Goal: Information Seeking & Learning: Learn about a topic

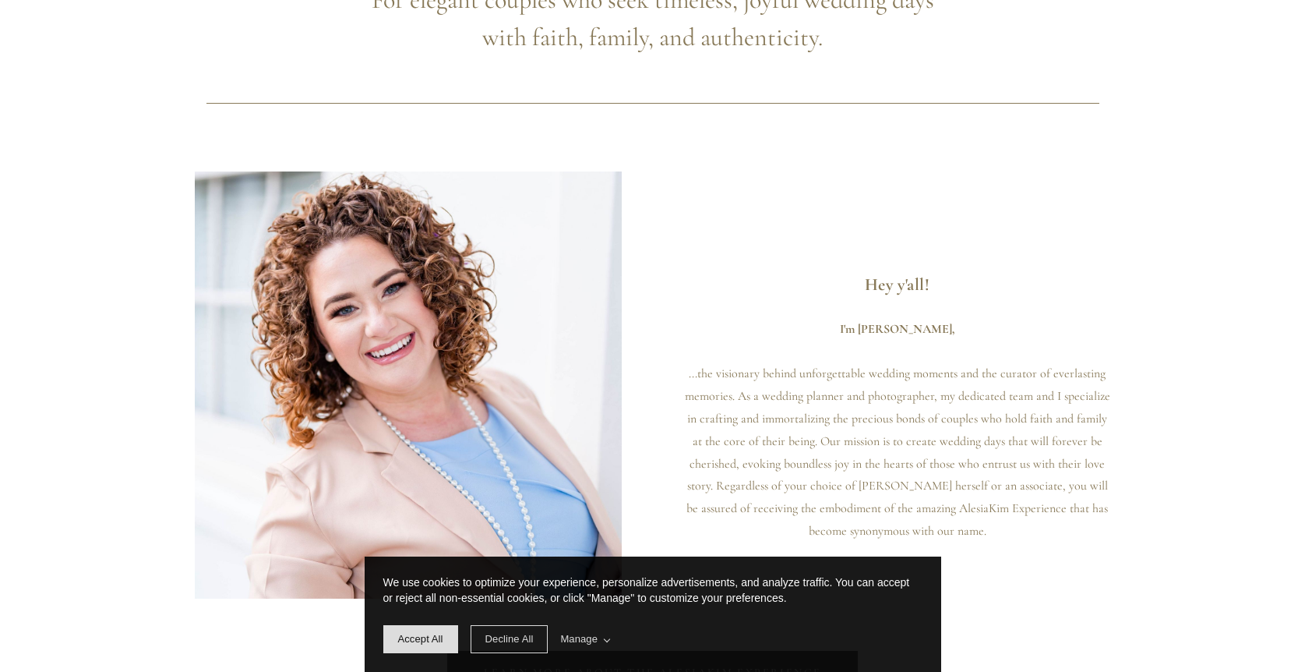
scroll to position [1168, 0]
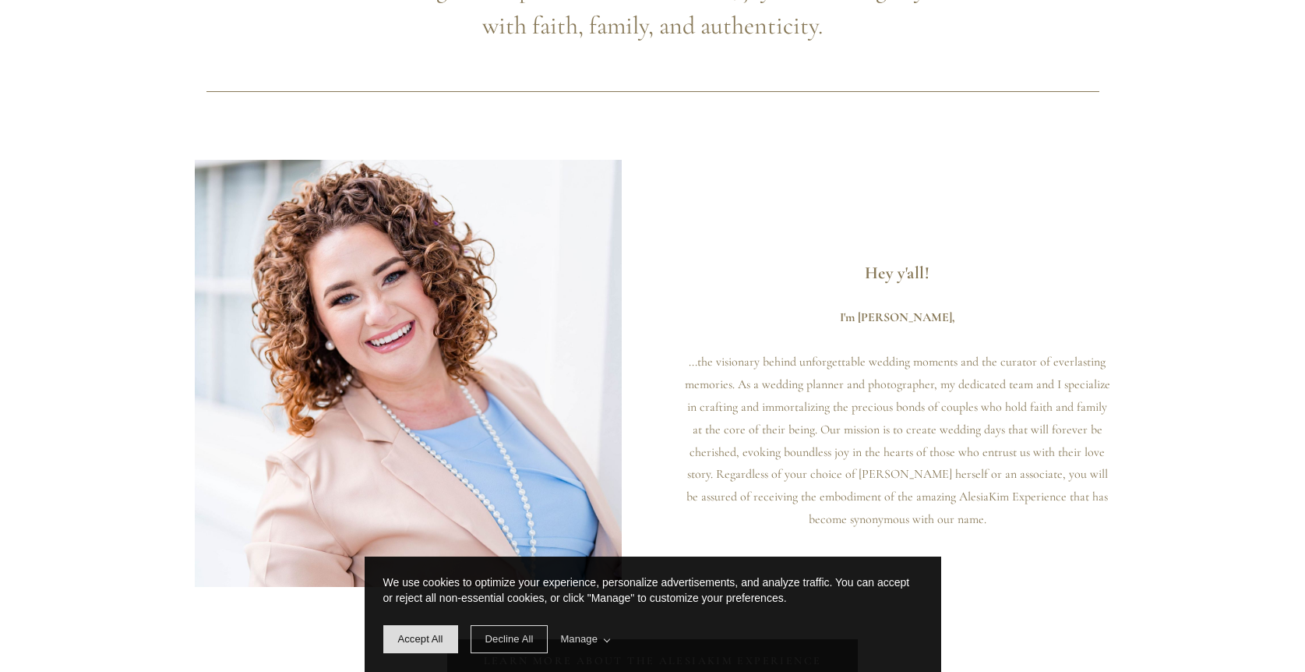
click at [416, 655] on div "We use cookies to optimize your experience, personalize advertisements, and ana…" at bounding box center [653, 613] width 577 height 115
click at [421, 647] on span "Accept All" at bounding box center [420, 639] width 75 height 28
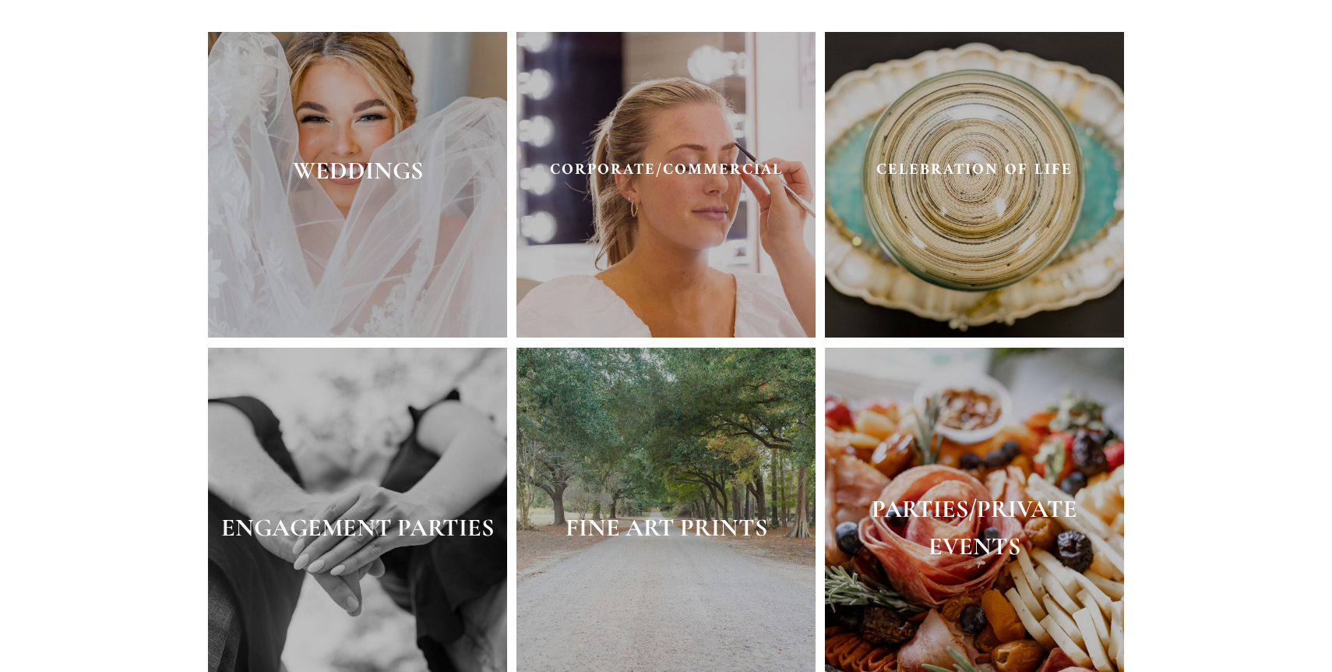
scroll to position [3036, 0]
click at [363, 193] on div "WEDDINGS" at bounding box center [357, 170] width 299 height 48
click at [365, 175] on strong "WEDDINGS" at bounding box center [358, 169] width 130 height 30
click at [354, 189] on div "WEDDINGS" at bounding box center [357, 170] width 299 height 48
click at [366, 165] on strong "WEDDINGS" at bounding box center [358, 169] width 130 height 30
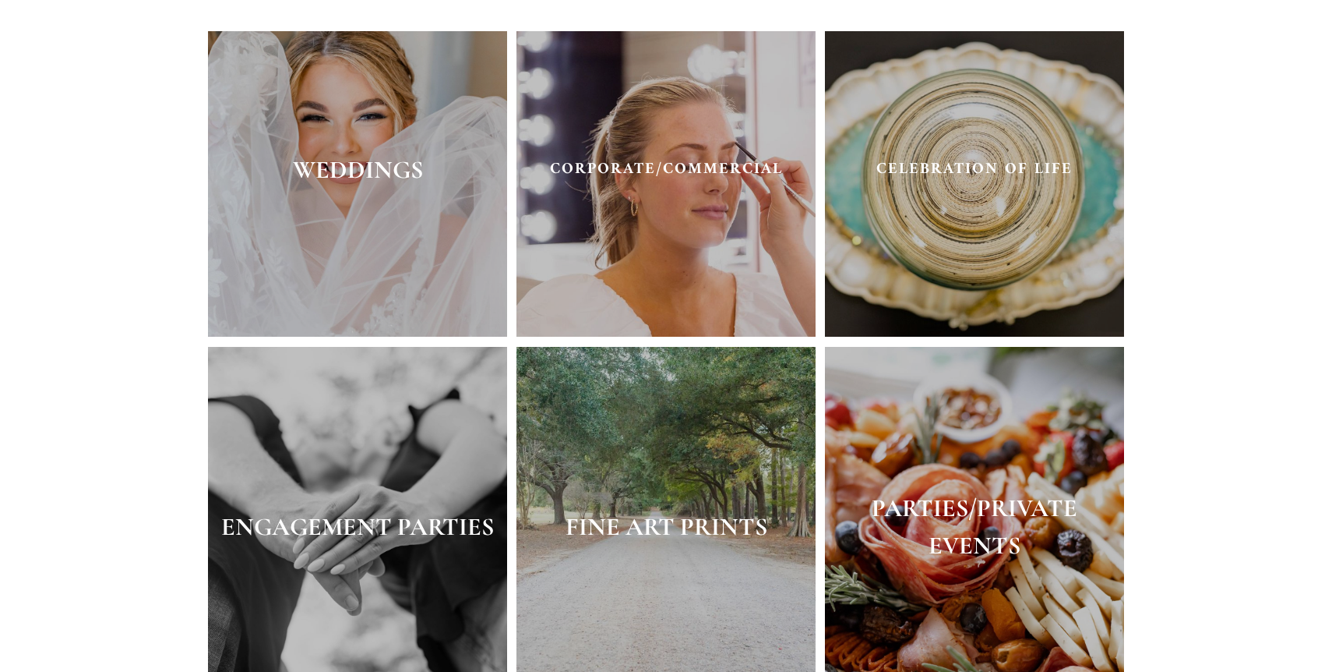
click at [388, 176] on strong "WEDDINGS" at bounding box center [358, 169] width 130 height 30
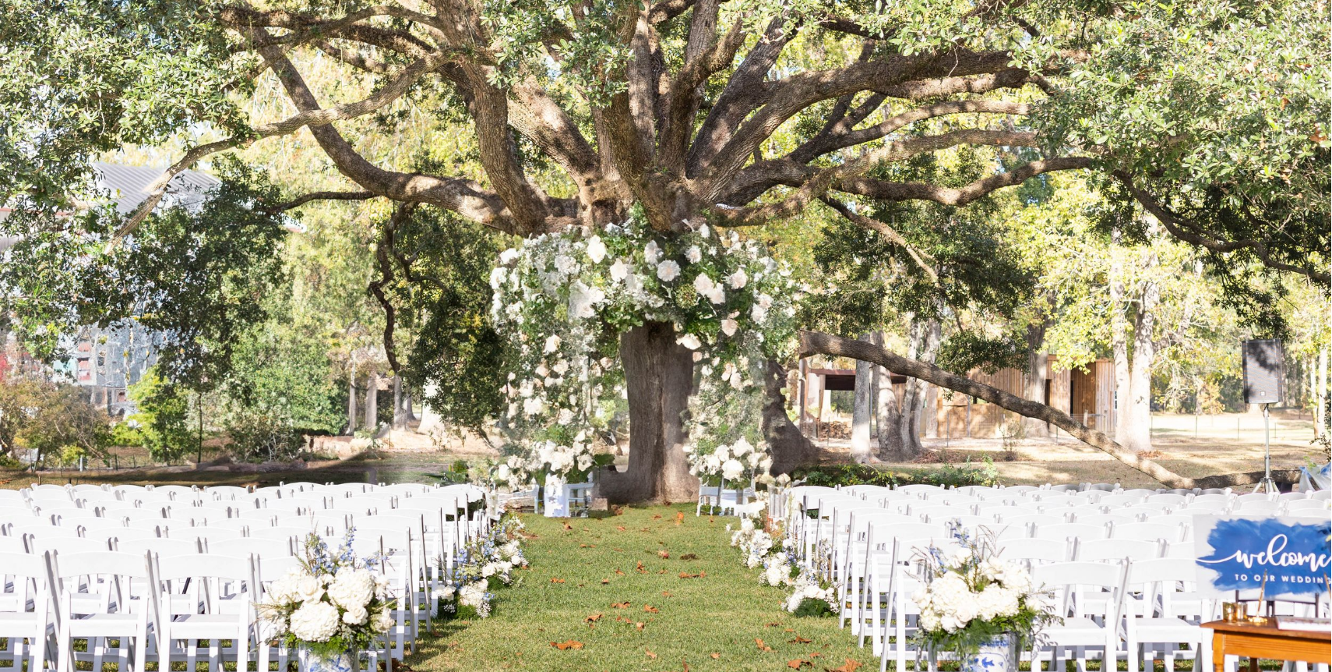
scroll to position [0, 0]
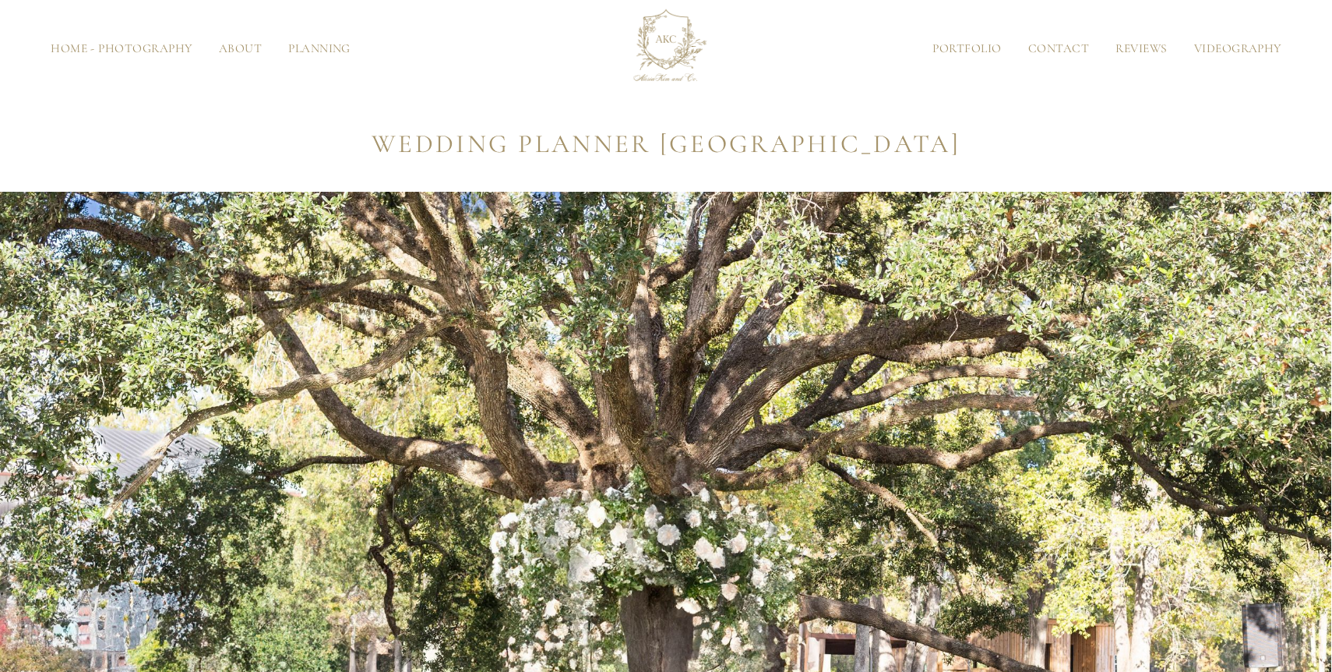
click at [977, 40] on div "Home - Photography About About the Owner Meet the Team Planning Portfolio Conta…" at bounding box center [666, 49] width 1231 height 86
click at [977, 51] on link "Portfolio" at bounding box center [966, 49] width 95 height 12
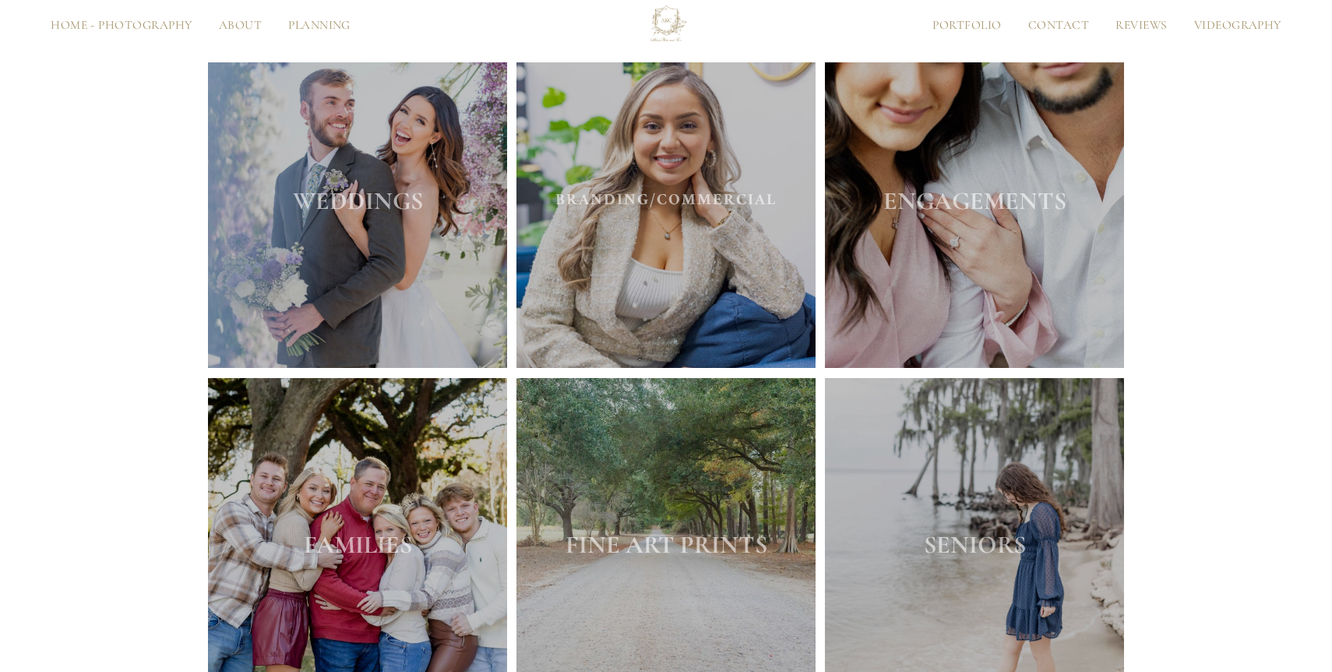
scroll to position [879, 0]
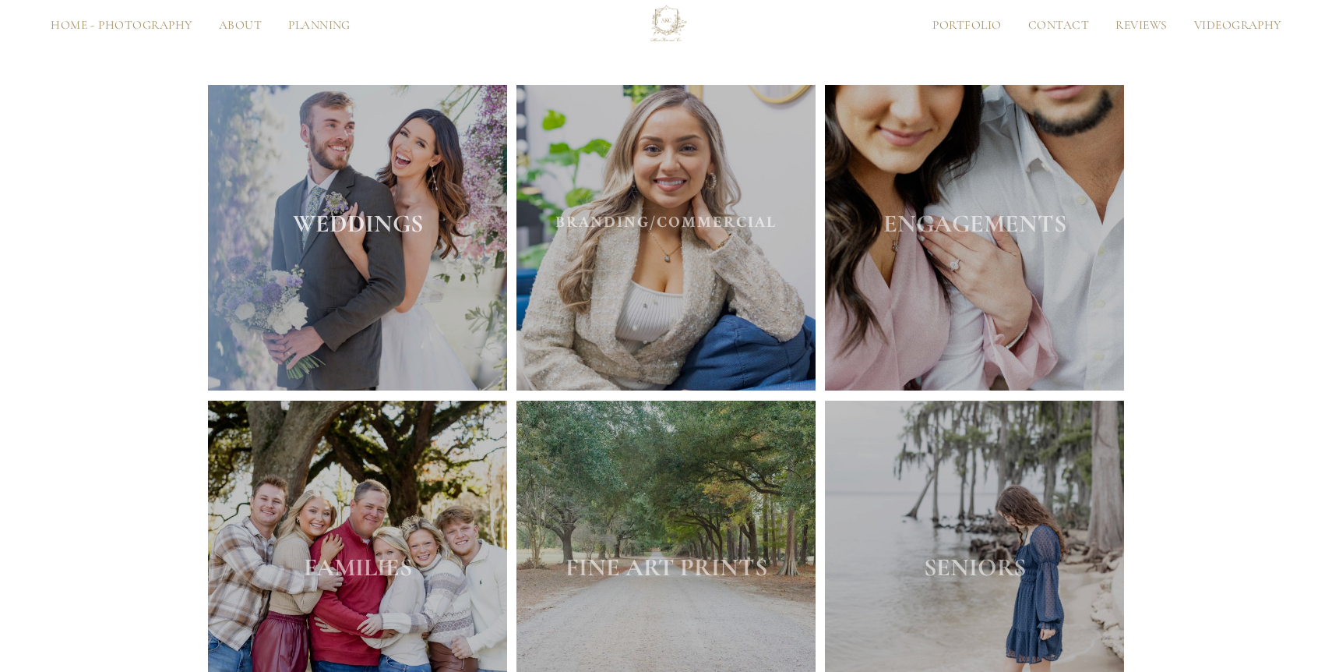
click at [372, 228] on strong "WEDDINGS" at bounding box center [358, 223] width 130 height 30
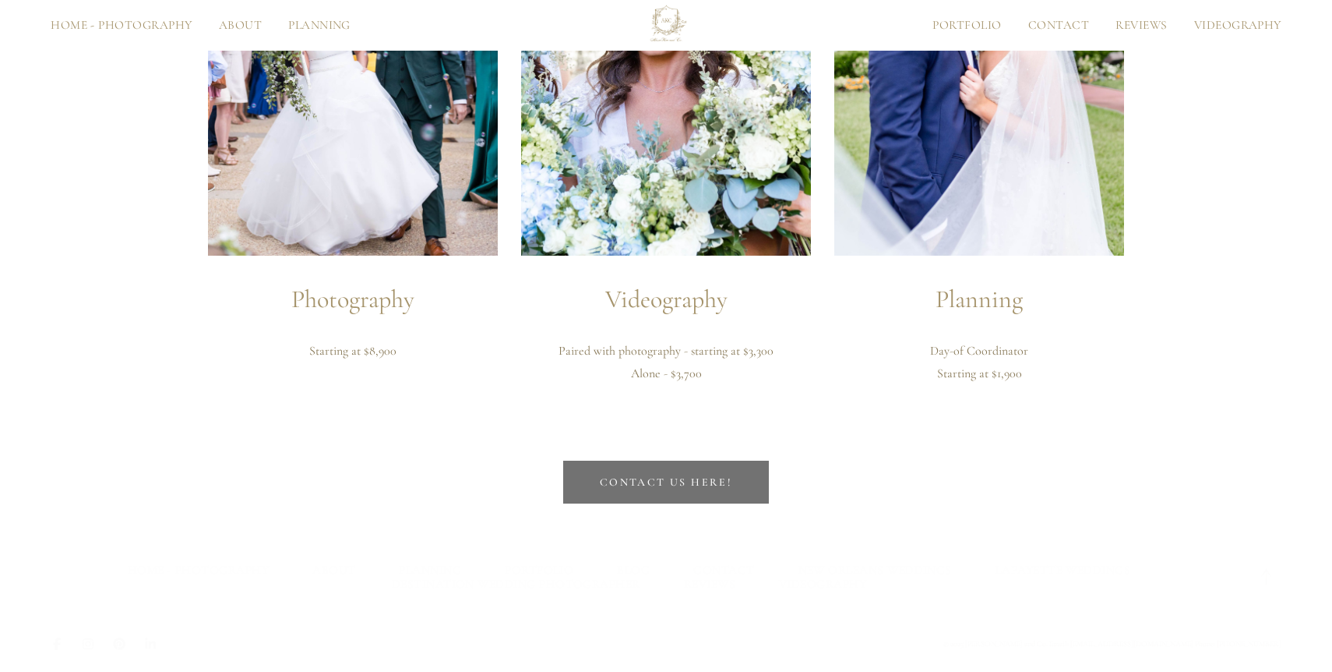
scroll to position [16640, 0]
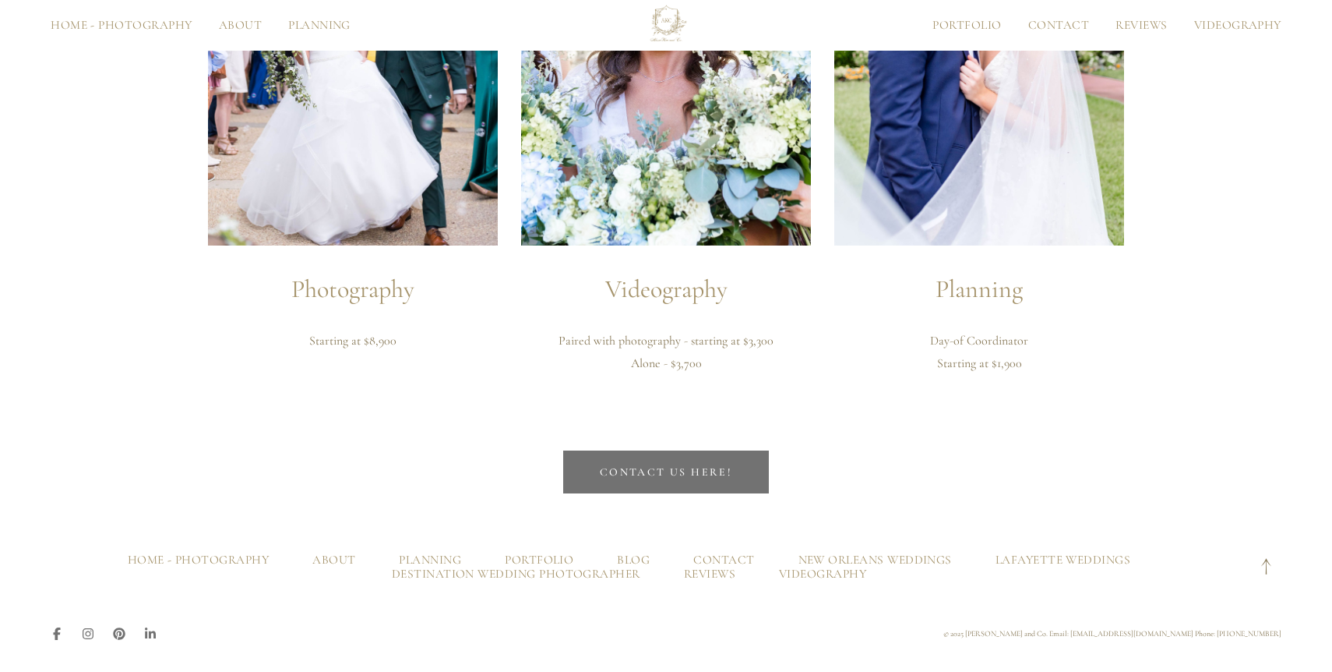
click at [1005, 198] on img at bounding box center [979, 28] width 290 height 435
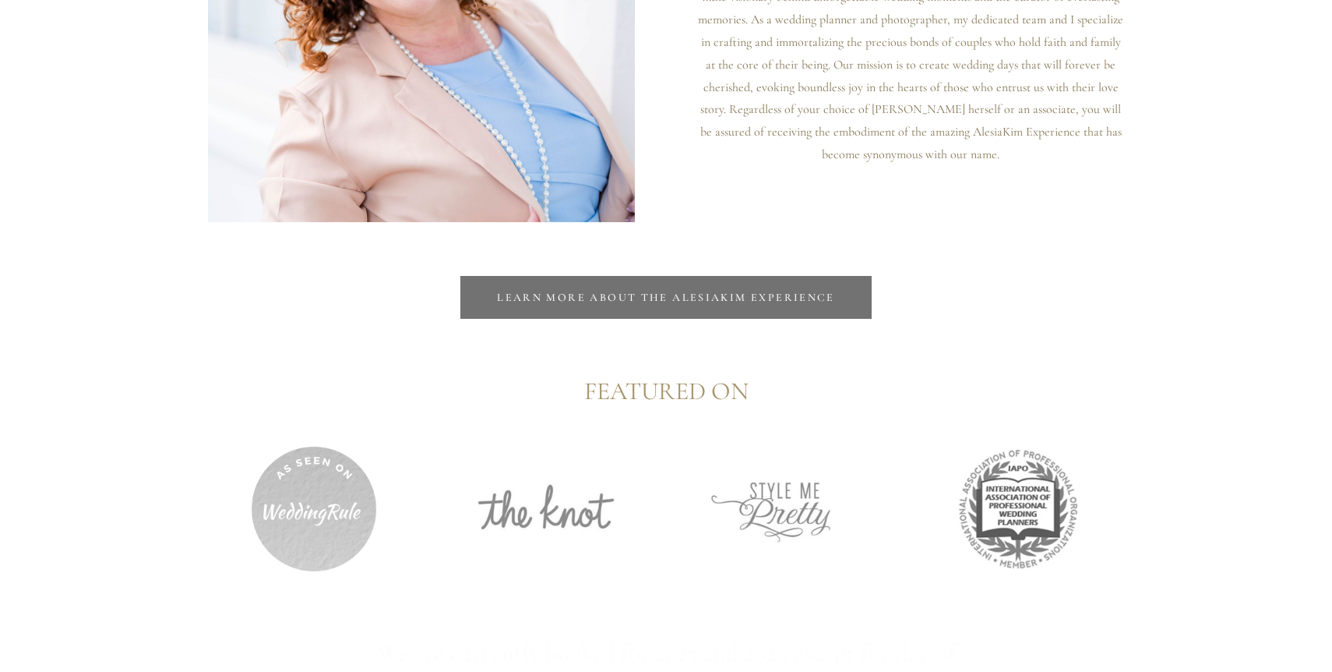
scroll to position [1629, 0]
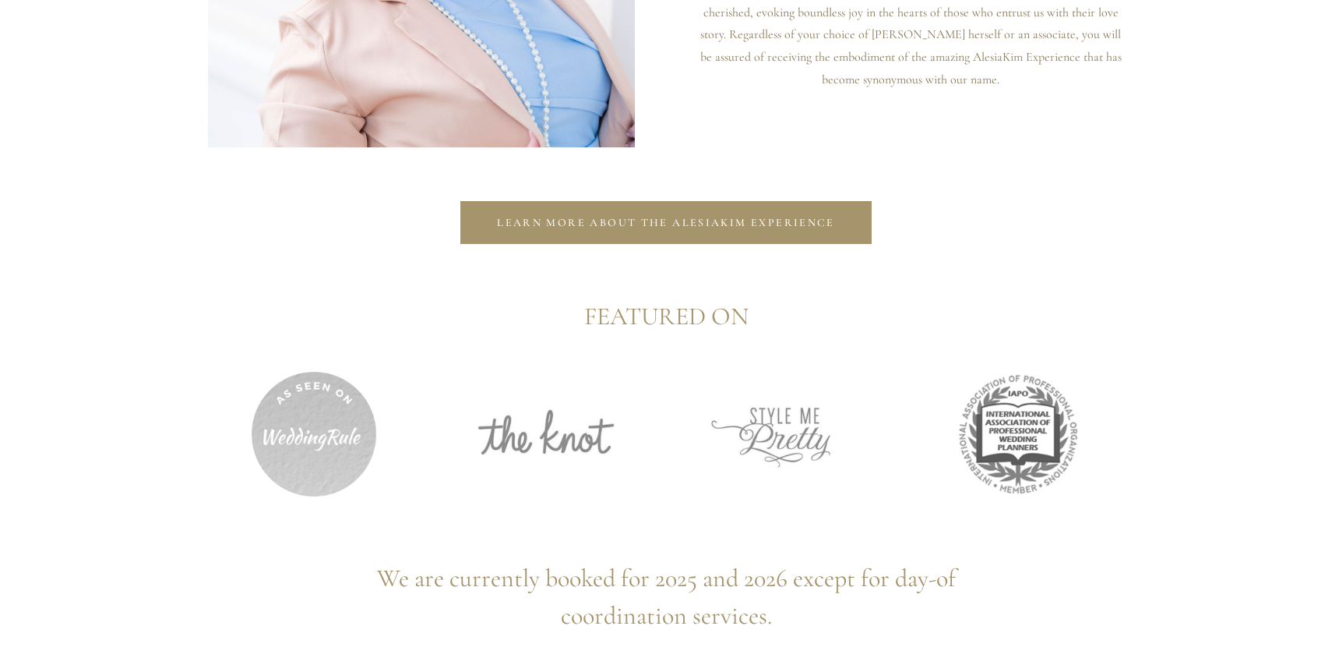
click at [851, 219] on link "Learn more about the AlesiaKim Experience" at bounding box center [665, 222] width 411 height 43
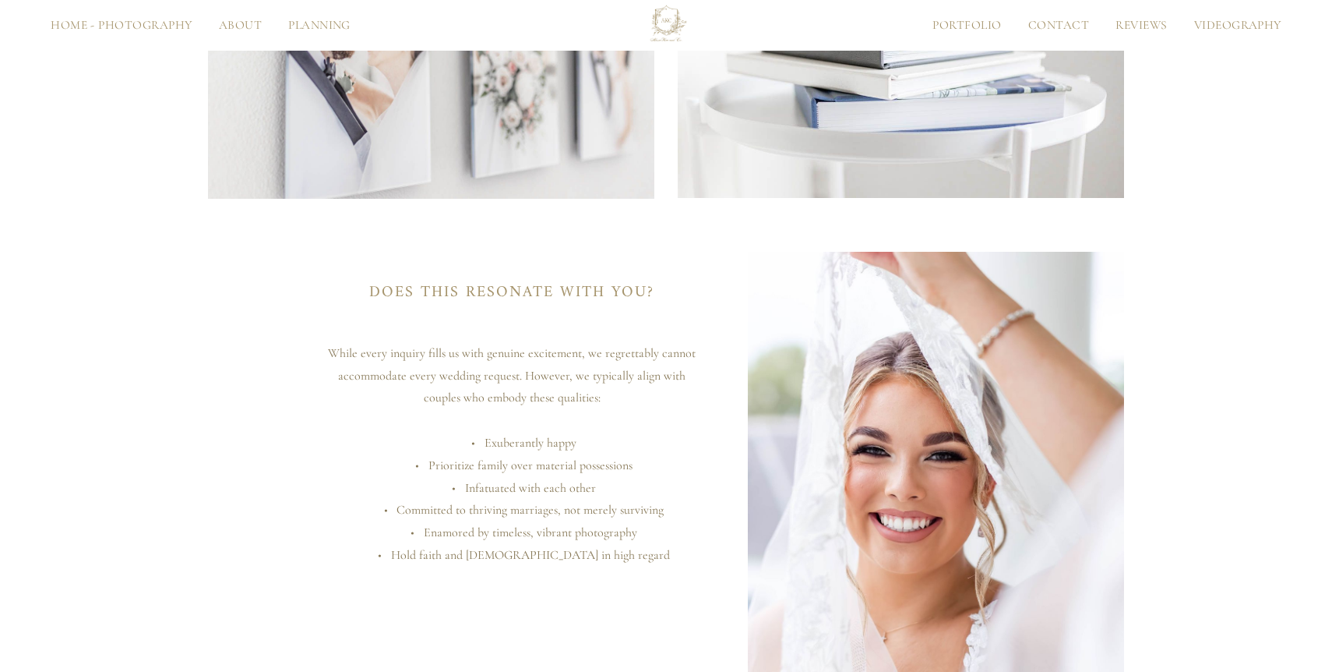
scroll to position [6266, 0]
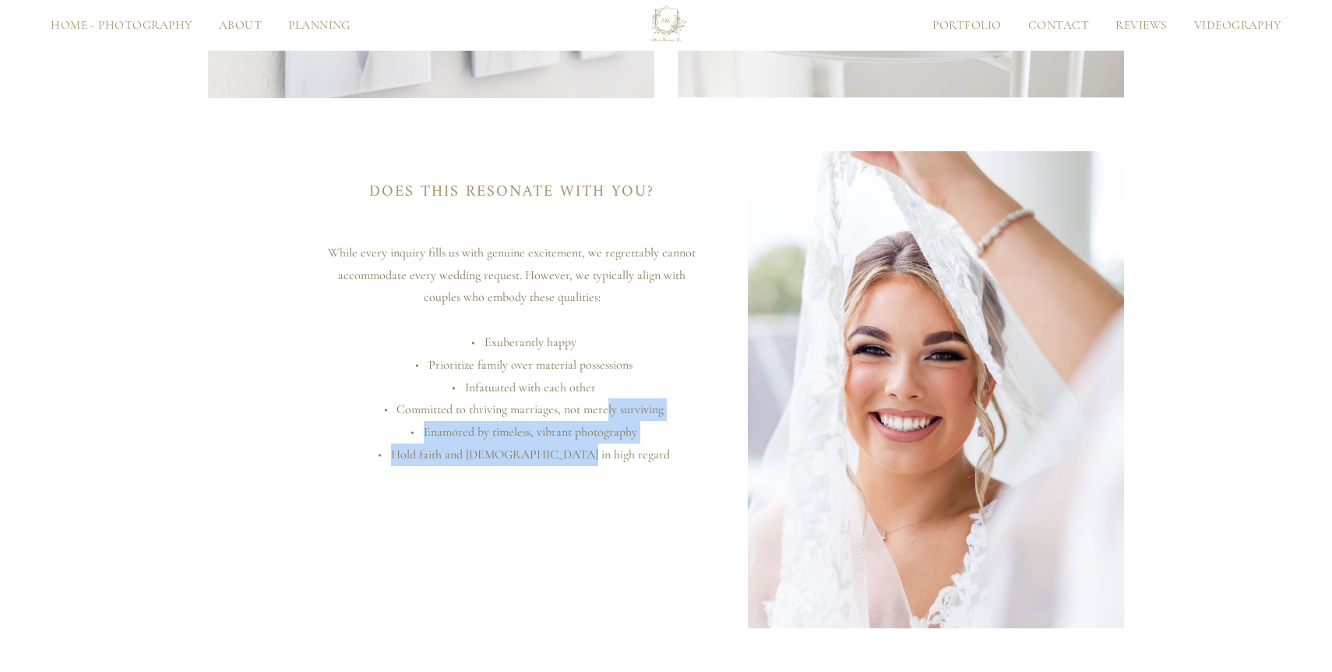
drag, startPoint x: 630, startPoint y: 462, endPoint x: 608, endPoint y: 409, distance: 57.0
click at [608, 408] on ul "Exuberantly happy Prioritize family over material possessions Infatuated with e…" at bounding box center [512, 398] width 376 height 135
click at [608, 409] on li "Committed to thriving marriages, not merely surviving" at bounding box center [522, 409] width 358 height 23
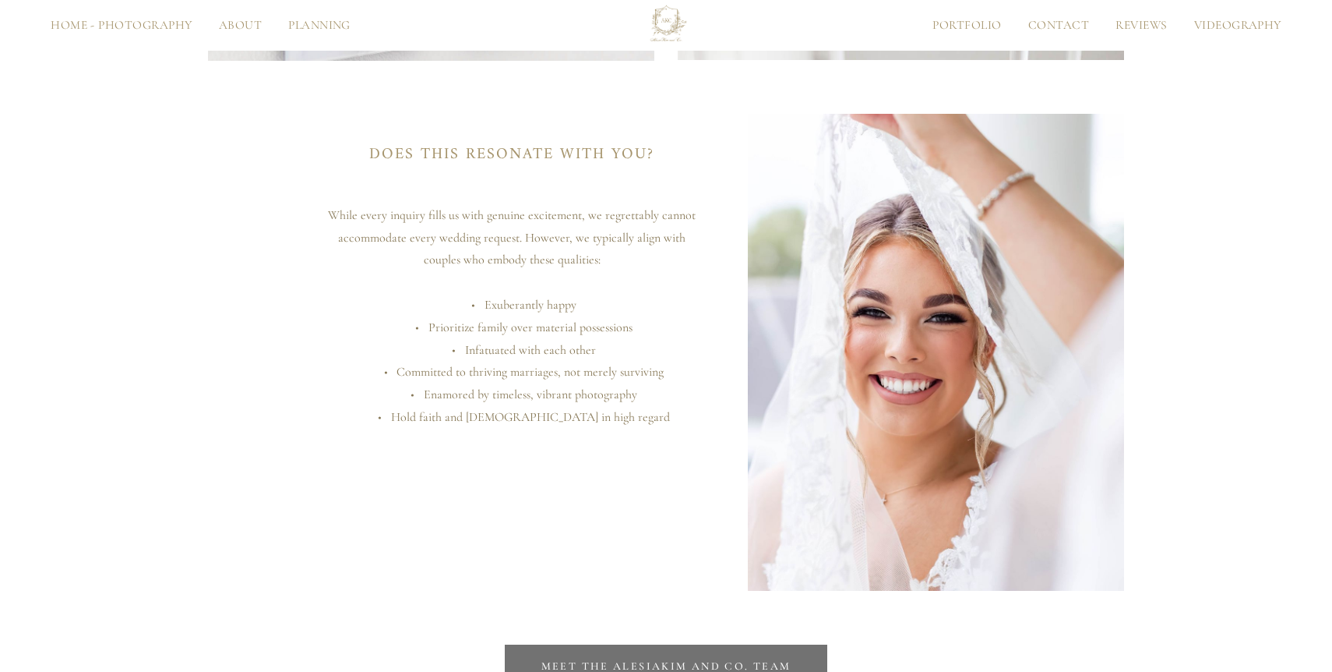
scroll to position [6304, 0]
drag, startPoint x: 619, startPoint y: 424, endPoint x: 615, endPoint y: 414, distance: 9.9
click at [616, 414] on li "Hold faith and [DEMOGRAPHIC_DATA] in high regard" at bounding box center [522, 416] width 358 height 23
click at [615, 414] on li "Hold faith and [DEMOGRAPHIC_DATA] in high regard" at bounding box center [522, 416] width 358 height 23
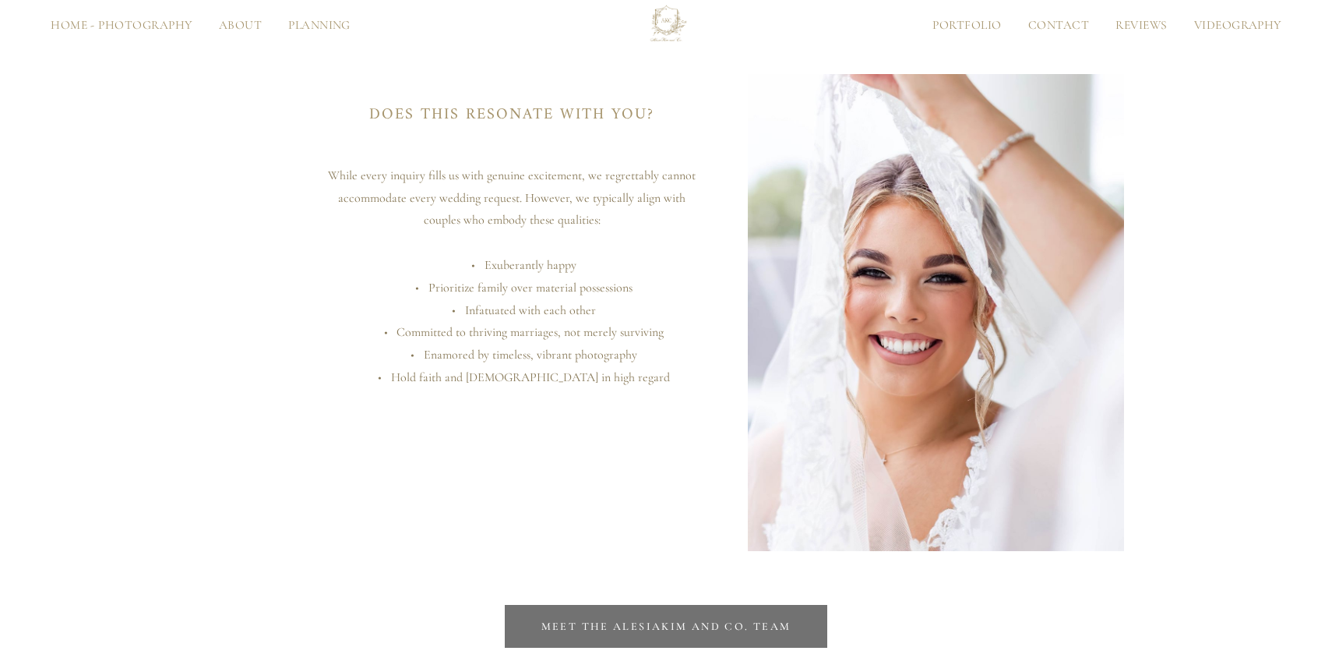
scroll to position [6349, 0]
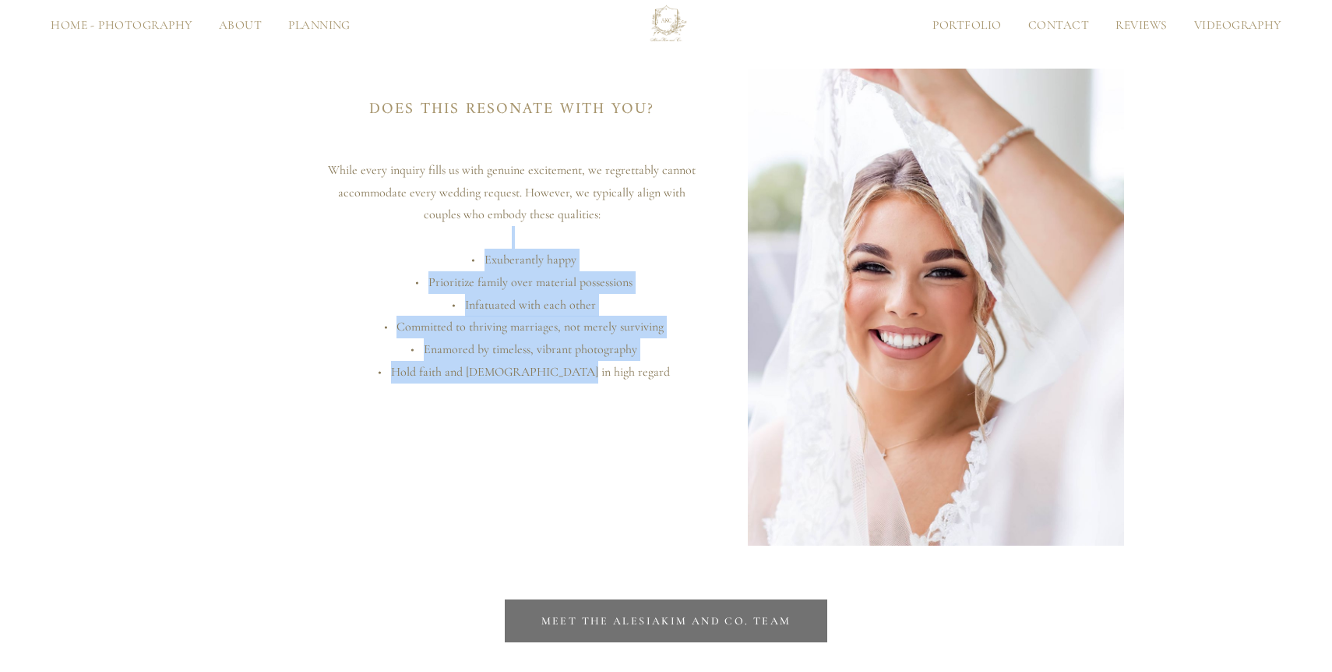
drag, startPoint x: 634, startPoint y: 375, endPoint x: 622, endPoint y: 238, distance: 136.8
click at [622, 238] on div "Does this resonate with you? While every inquiry fills us with genuine exciteme…" at bounding box center [512, 247] width 376 height 301
click at [621, 238] on p at bounding box center [512, 237] width 376 height 23
drag, startPoint x: 622, startPoint y: 239, endPoint x: 643, endPoint y: 360, distance: 122.6
click at [644, 360] on div "Does this resonate with you? While every inquiry fills us with genuine exciteme…" at bounding box center [512, 247] width 376 height 301
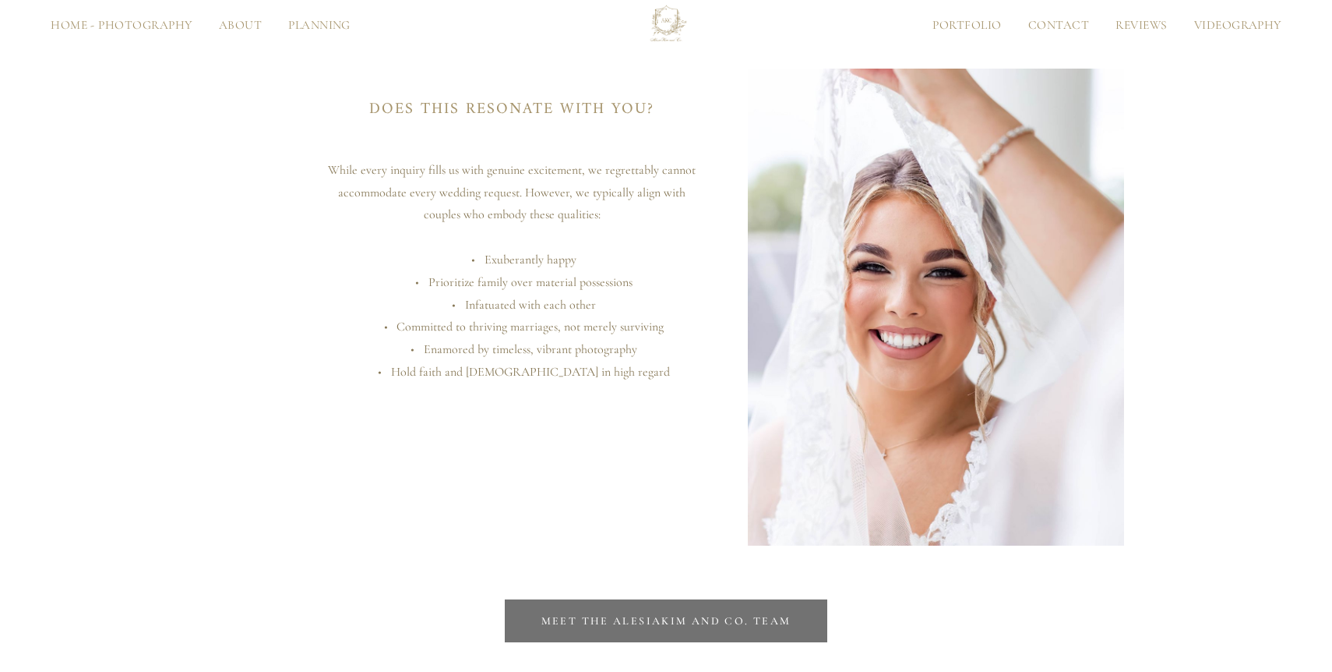
click at [642, 370] on li "Hold faith and [DEMOGRAPHIC_DATA] in high regard" at bounding box center [522, 372] width 358 height 23
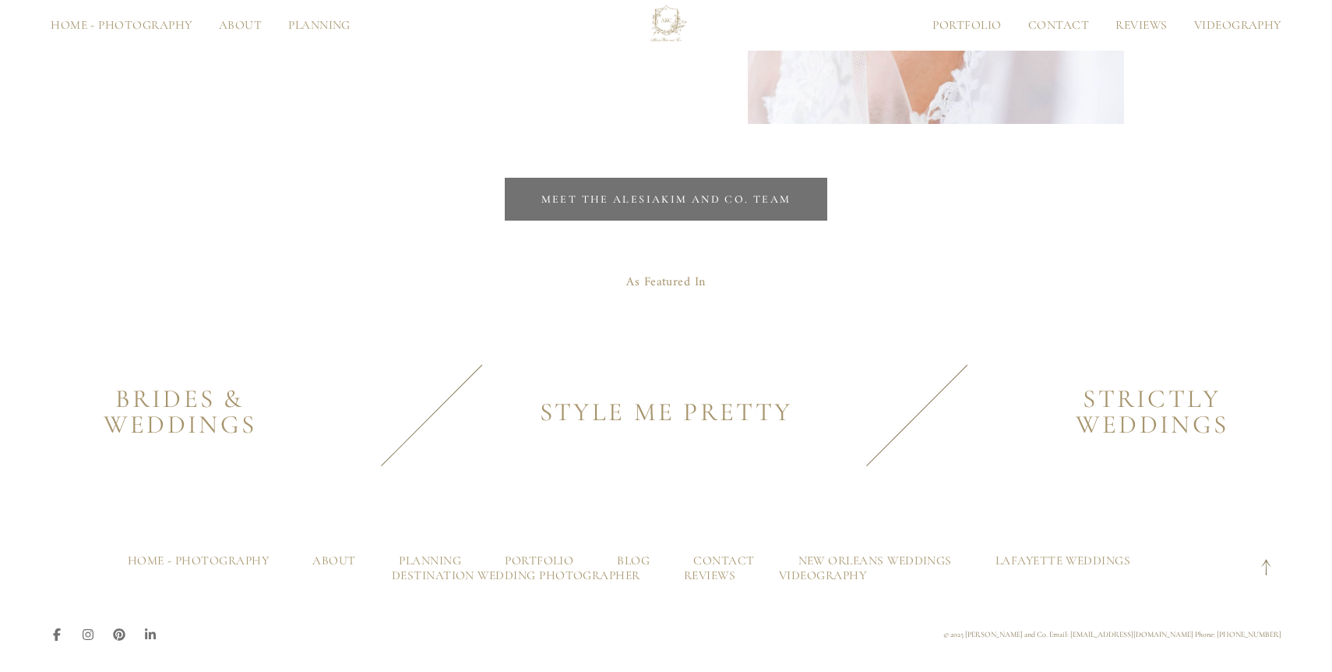
scroll to position [6771, 0]
